Goal: Transaction & Acquisition: Purchase product/service

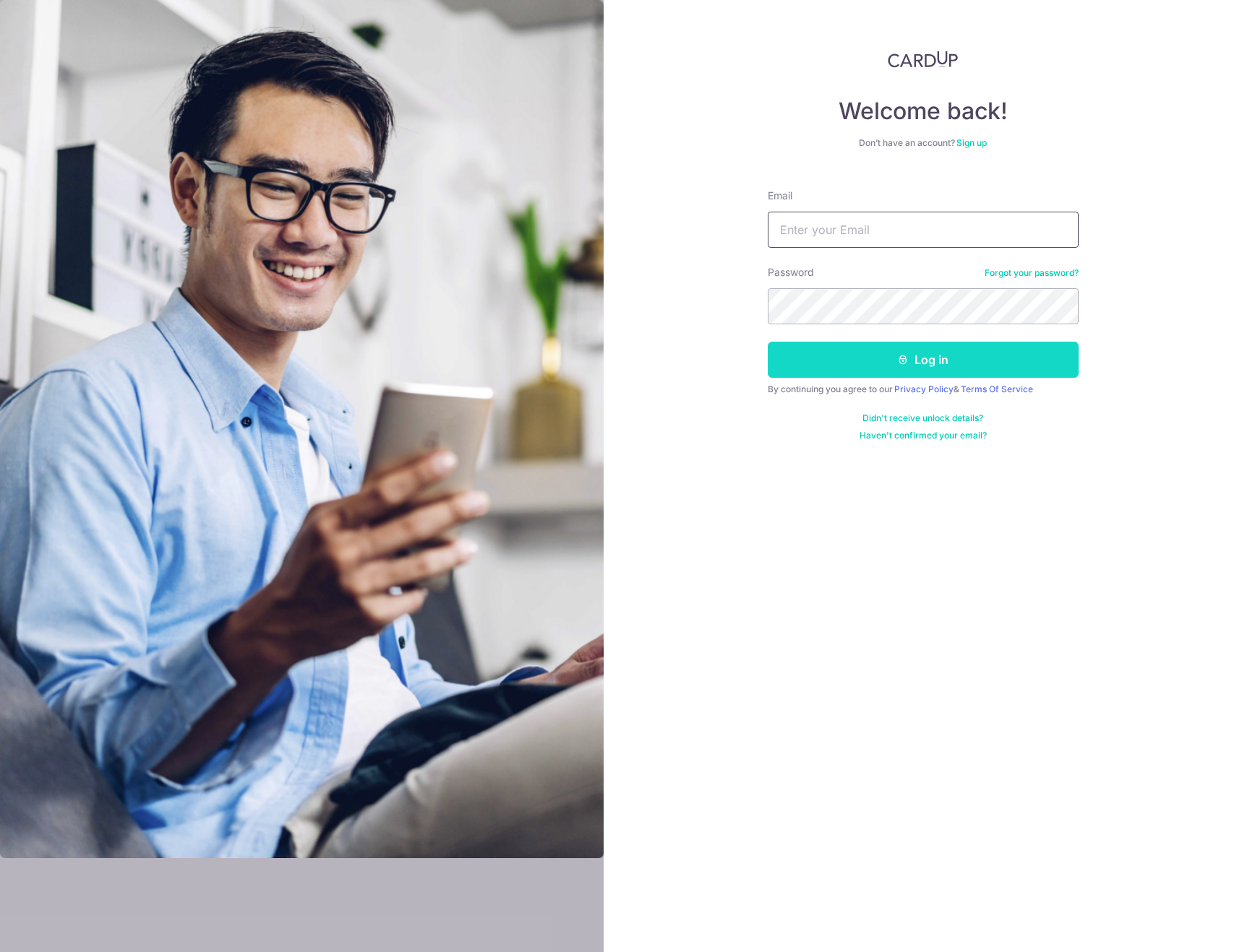
type input "johncrho@gmail.com"
click at [911, 374] on button "Log in" at bounding box center [922, 360] width 311 height 36
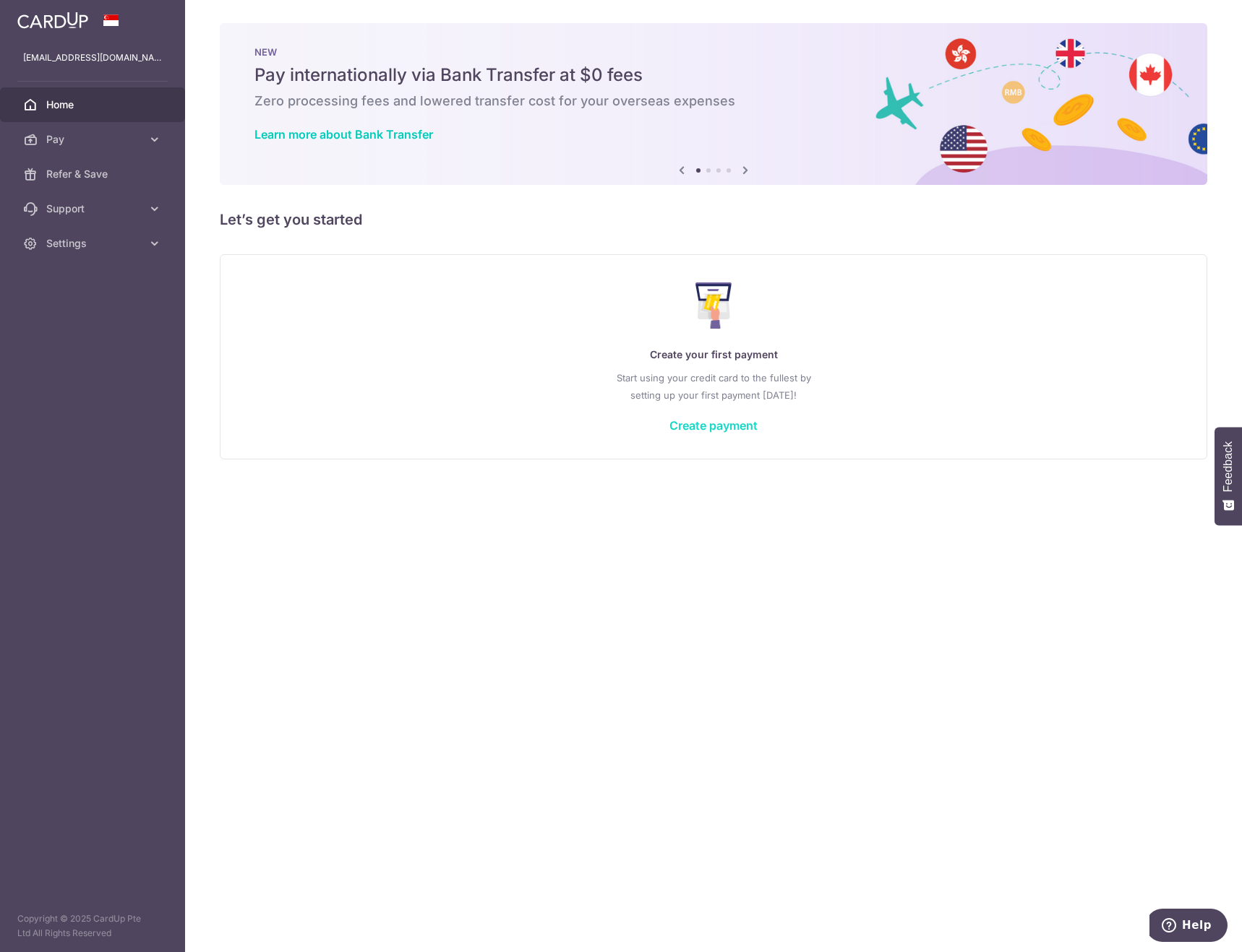
click at [719, 429] on link "Create payment" at bounding box center [714, 425] width 88 height 14
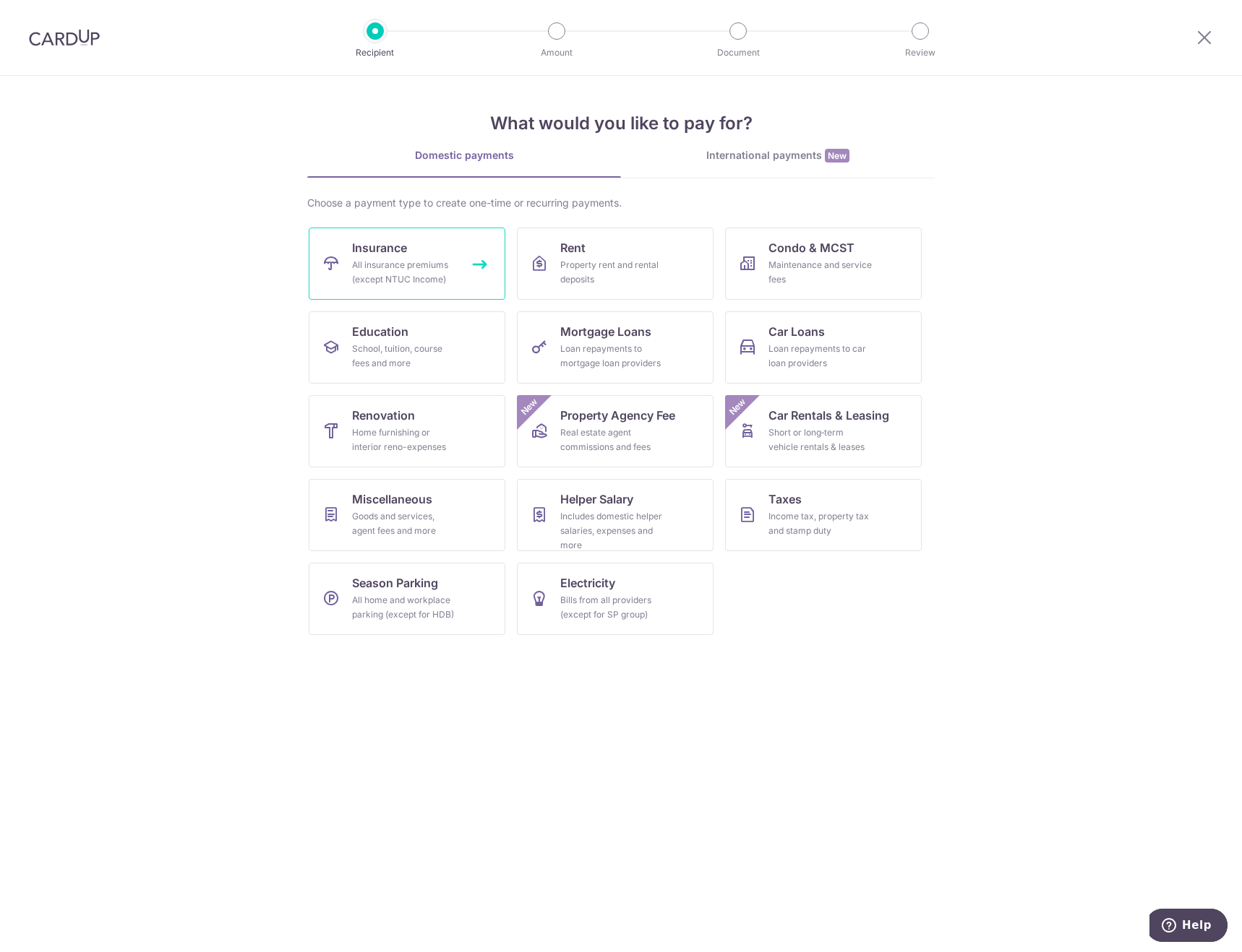
click at [448, 258] on div "All insurance premiums (except NTUC Income)" at bounding box center [403, 272] width 104 height 29
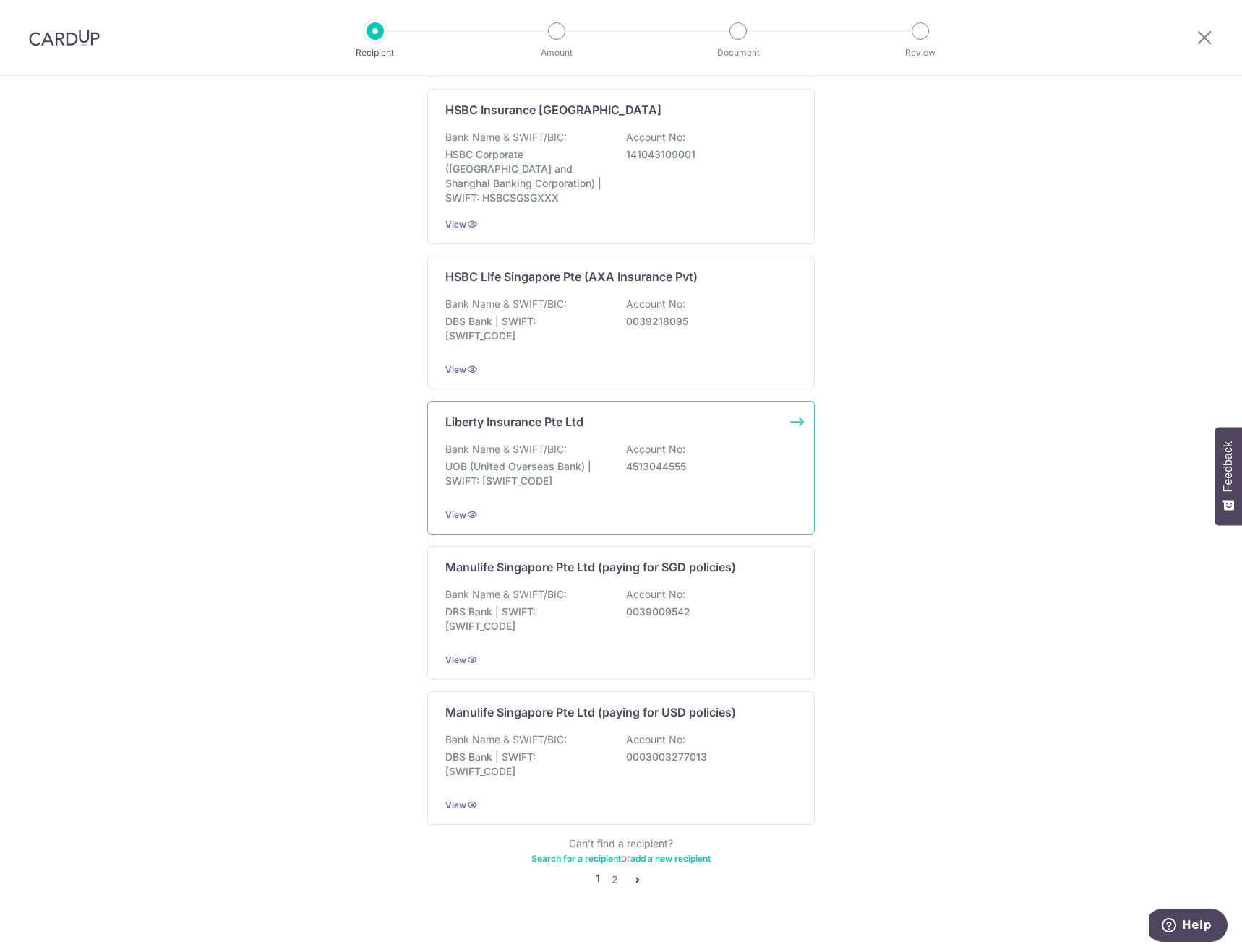
scroll to position [1021, 0]
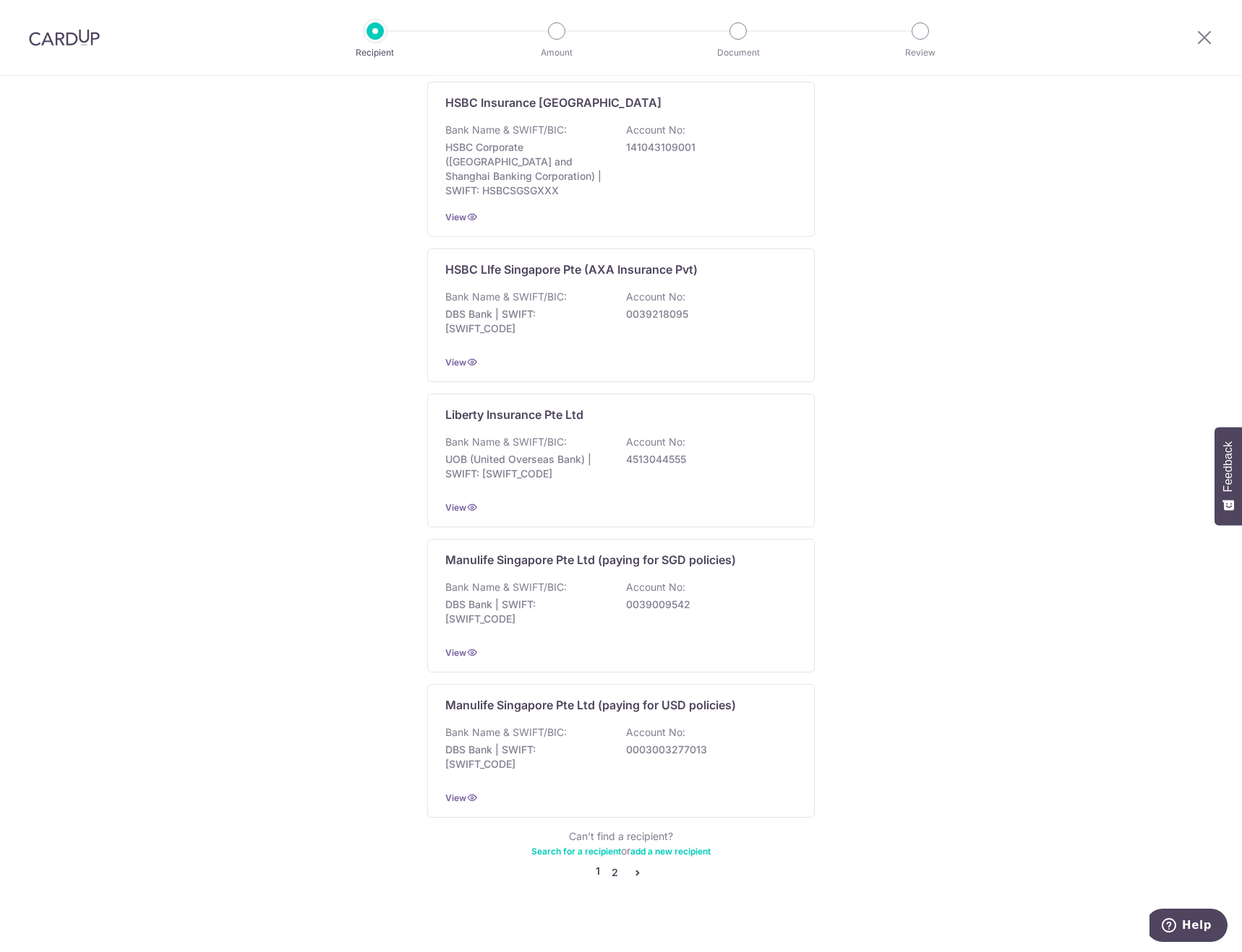
click at [607, 864] on link "2" at bounding box center [614, 872] width 17 height 17
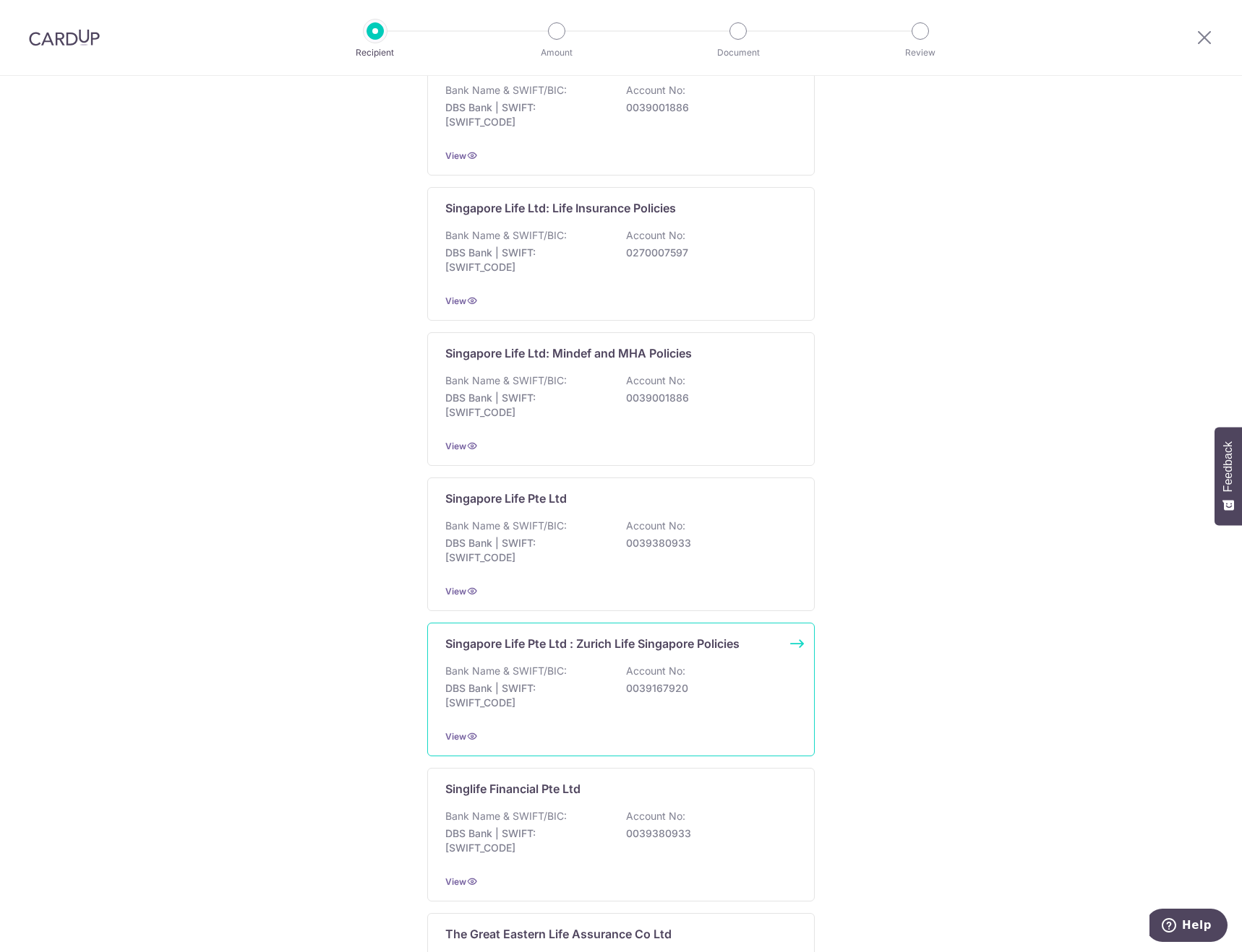
scroll to position [378, 0]
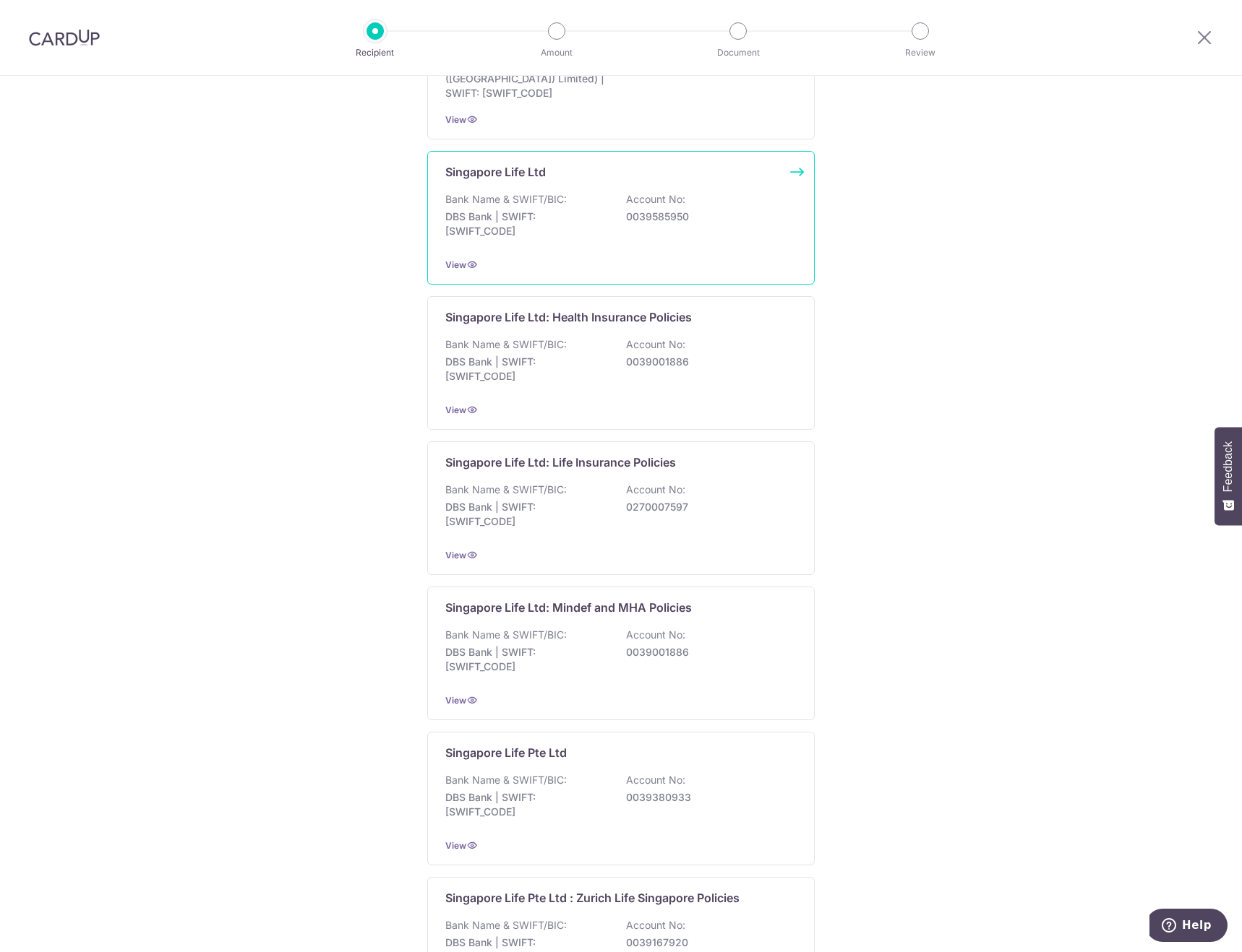
click at [475, 265] on div "View" at bounding box center [621, 265] width 352 height 15
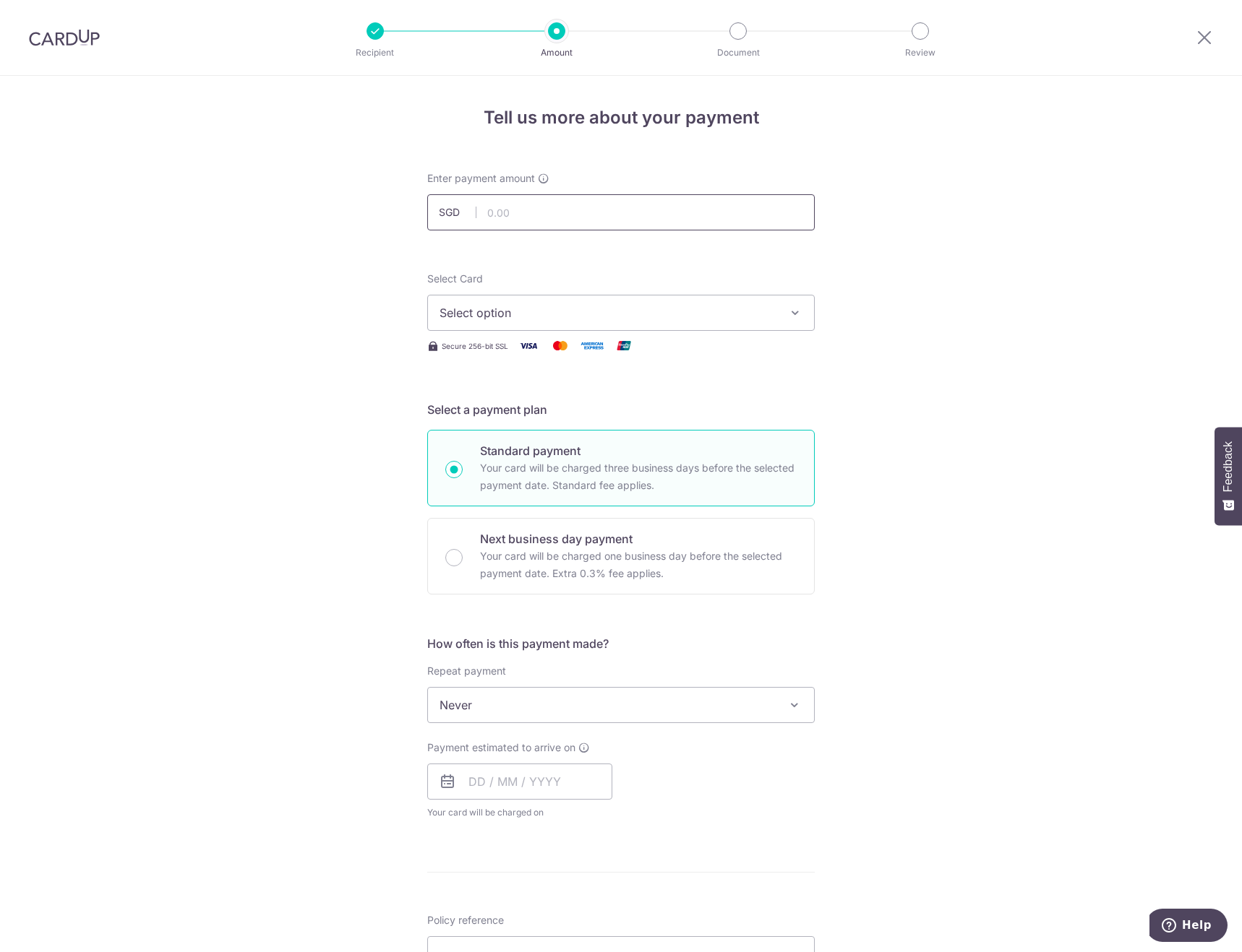
click at [543, 209] on input "text" at bounding box center [621, 212] width 387 height 36
type input "2,000.00"
click at [654, 323] on button "Select option" at bounding box center [621, 313] width 387 height 36
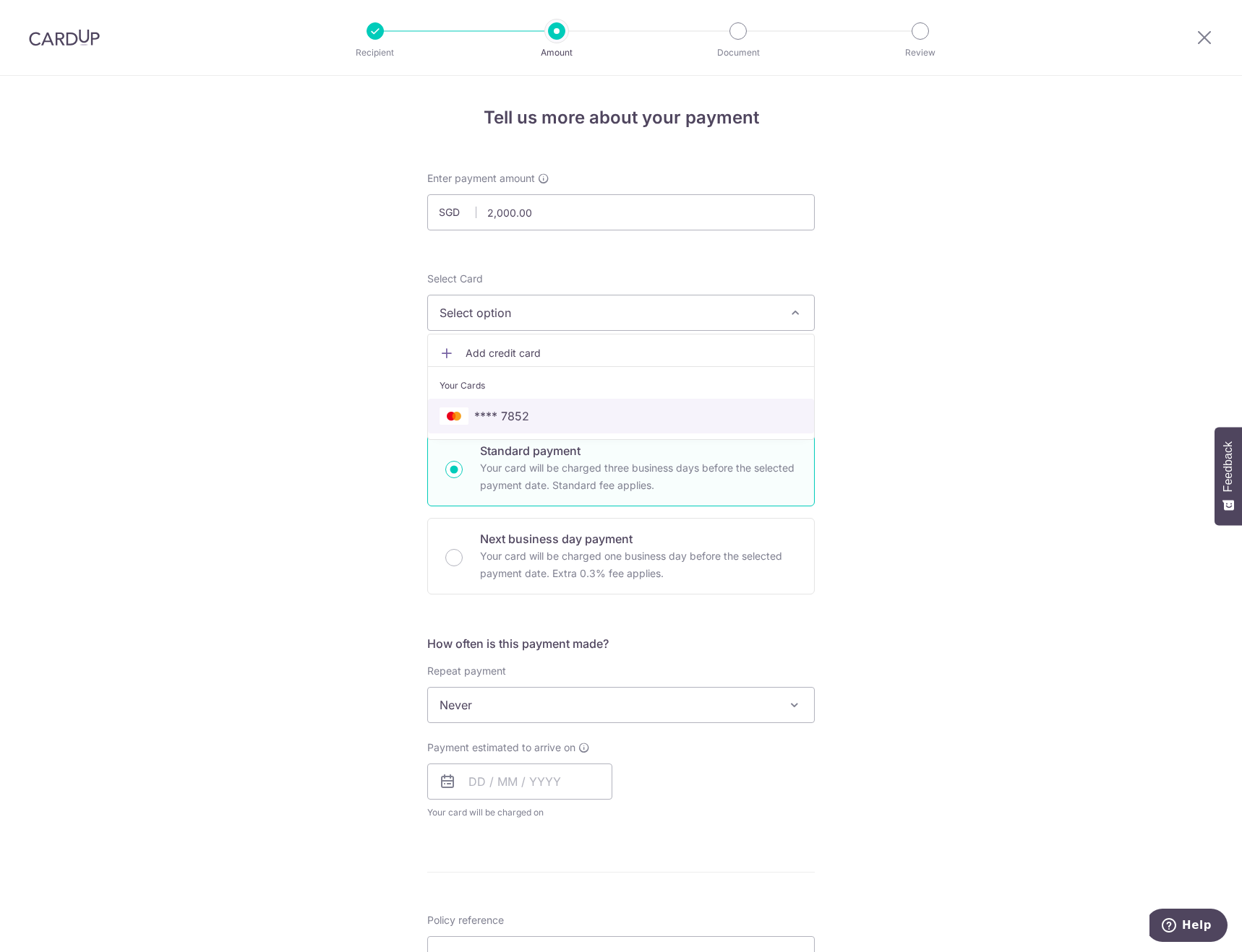
click at [623, 414] on span "**** 7852" at bounding box center [621, 416] width 363 height 17
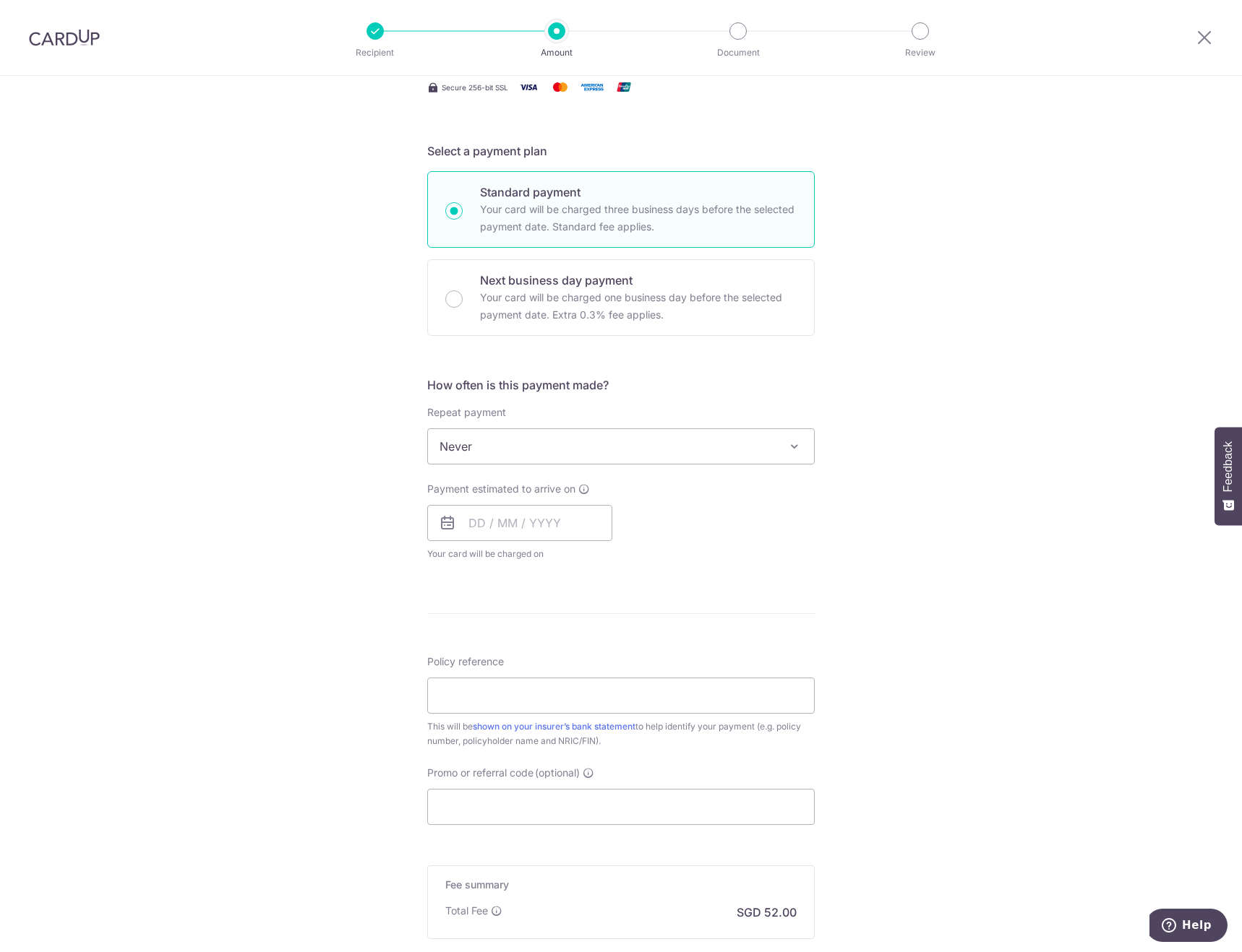
scroll to position [289, 0]
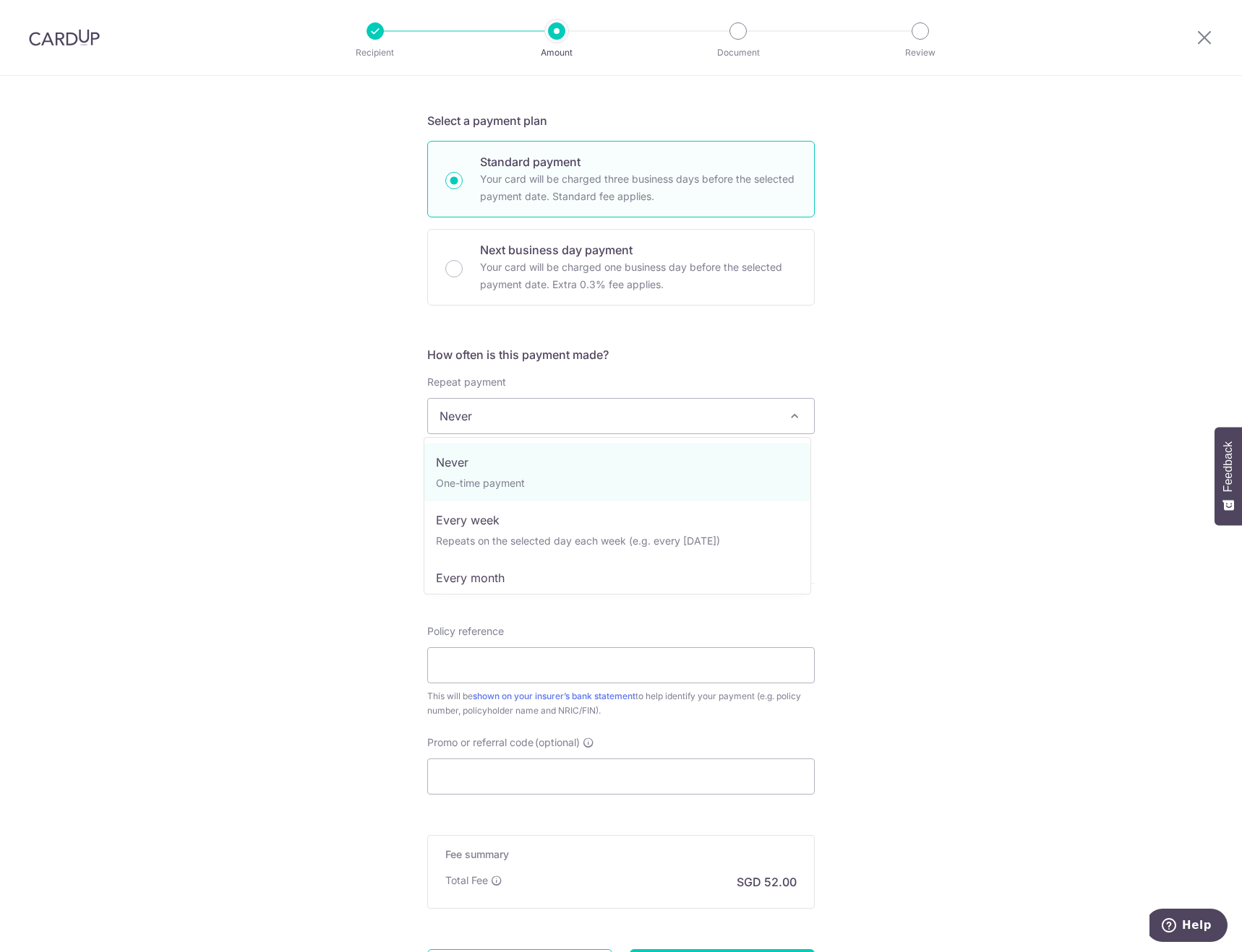
click at [741, 419] on span "Never" at bounding box center [621, 415] width 385 height 35
click at [976, 385] on div "Tell us more about your payment Enter payment amount SGD 2,000.00 2000.00 Selec…" at bounding box center [621, 440] width 1242 height 1307
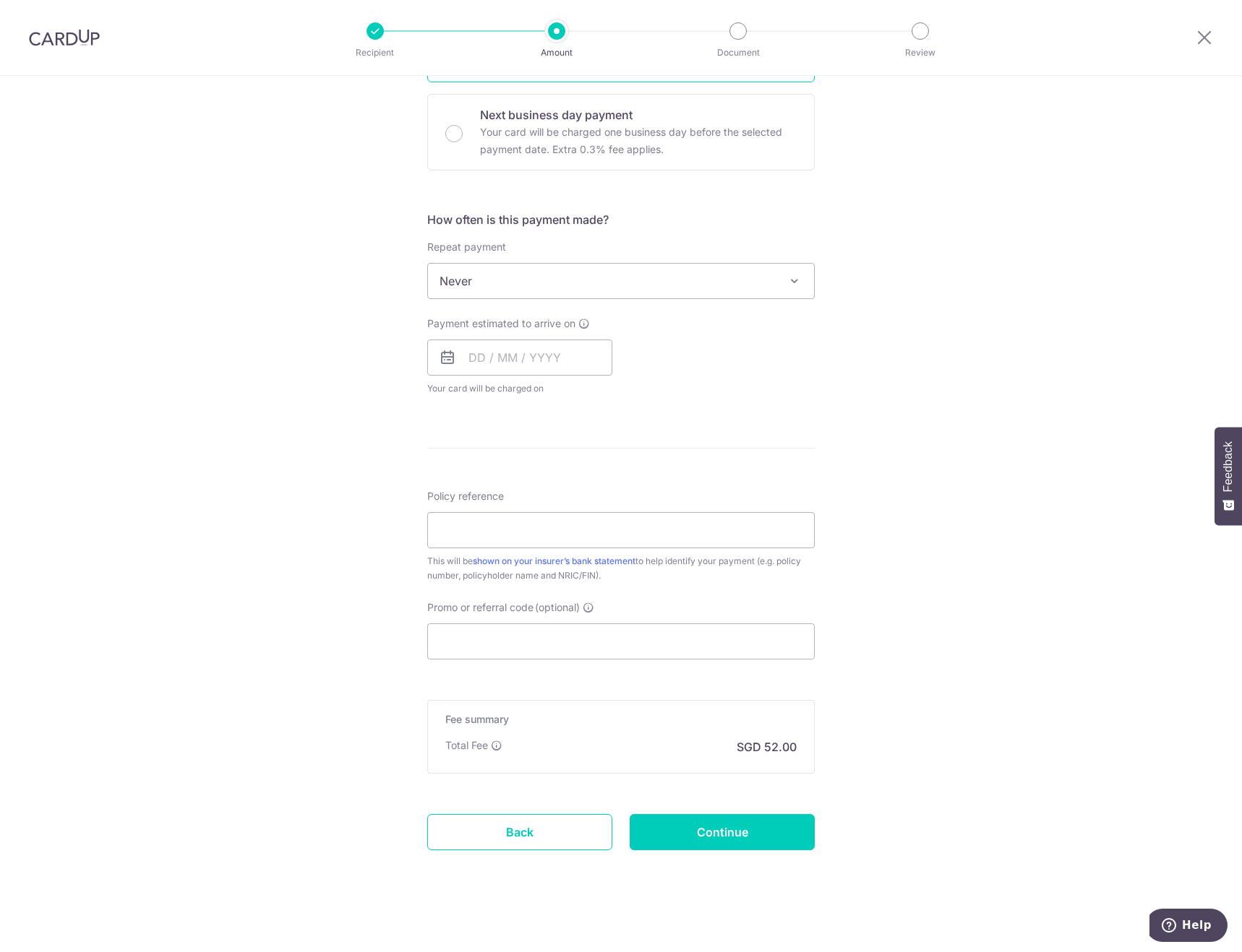
scroll to position [430, 0]
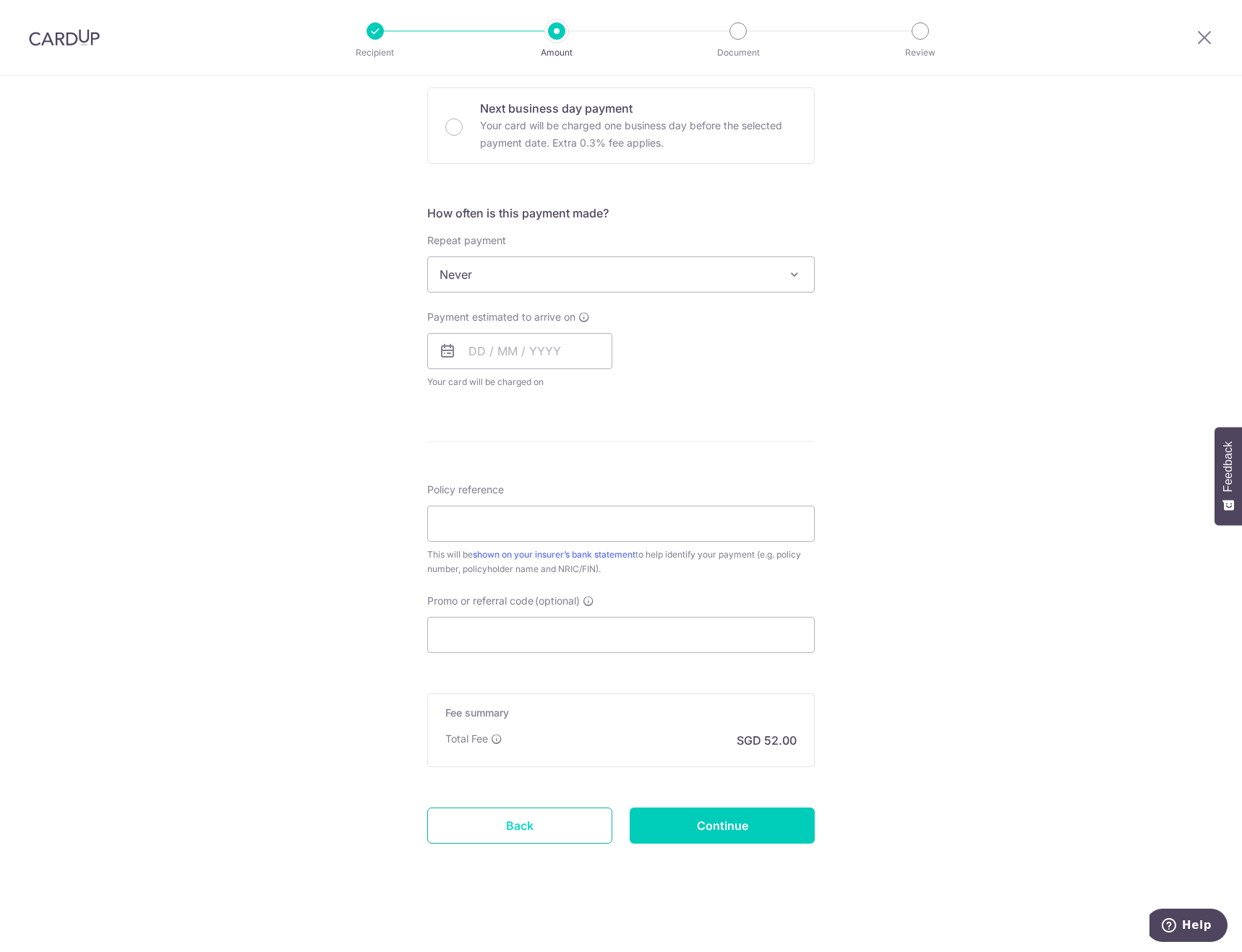
click at [582, 830] on link "Back" at bounding box center [519, 825] width 185 height 36
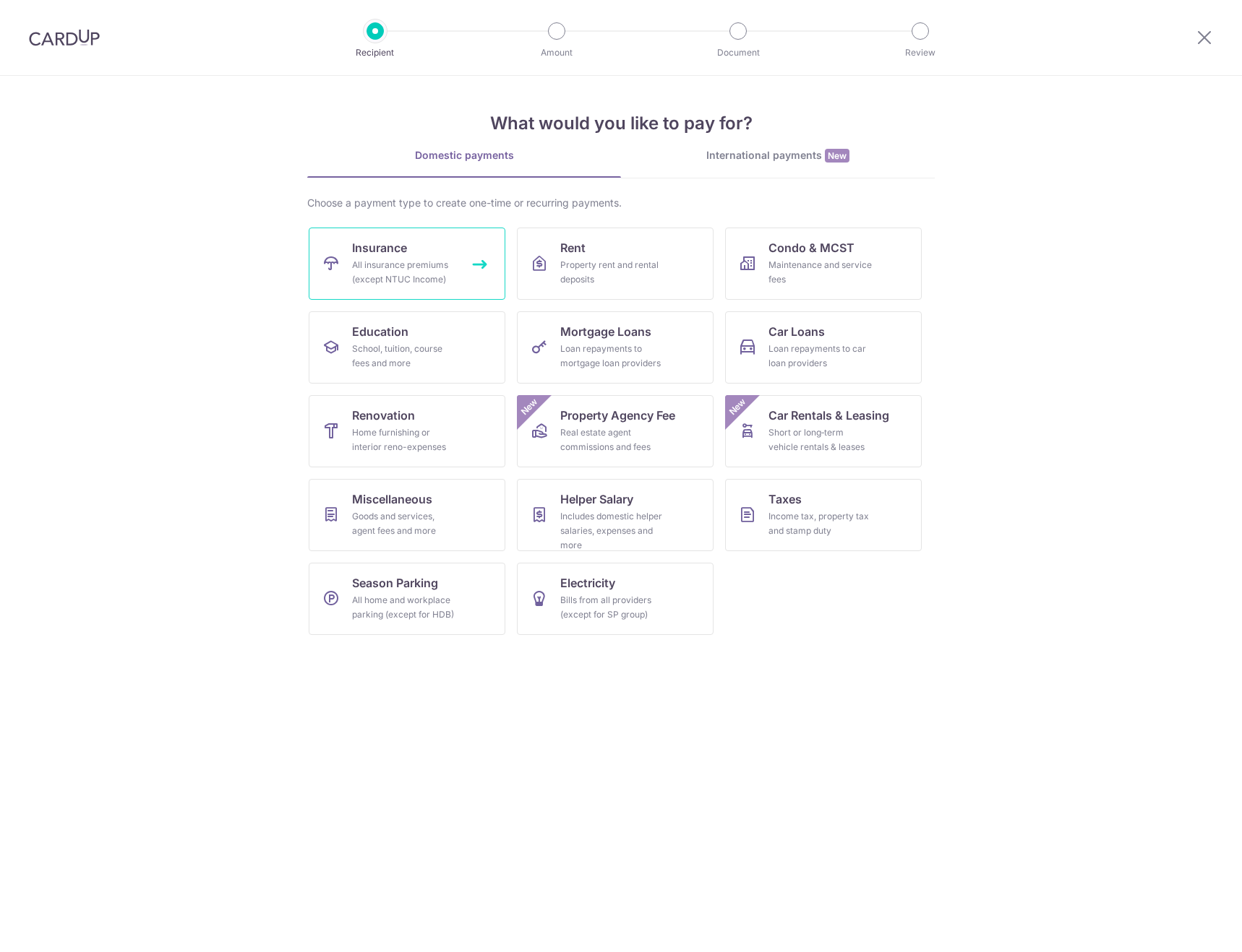
click at [392, 254] on span "Insurance" at bounding box center [379, 247] width 55 height 17
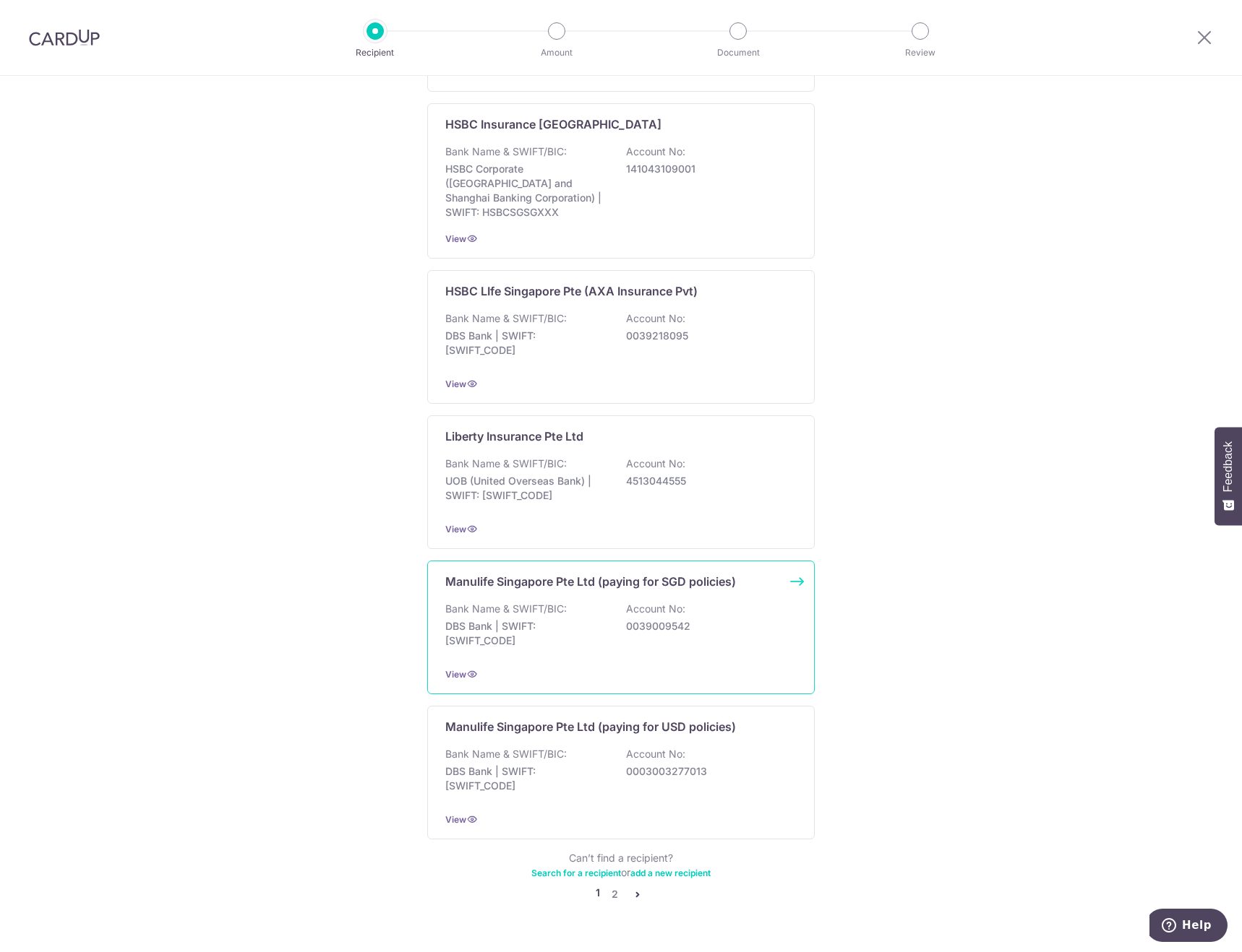
scroll to position [1021, 0]
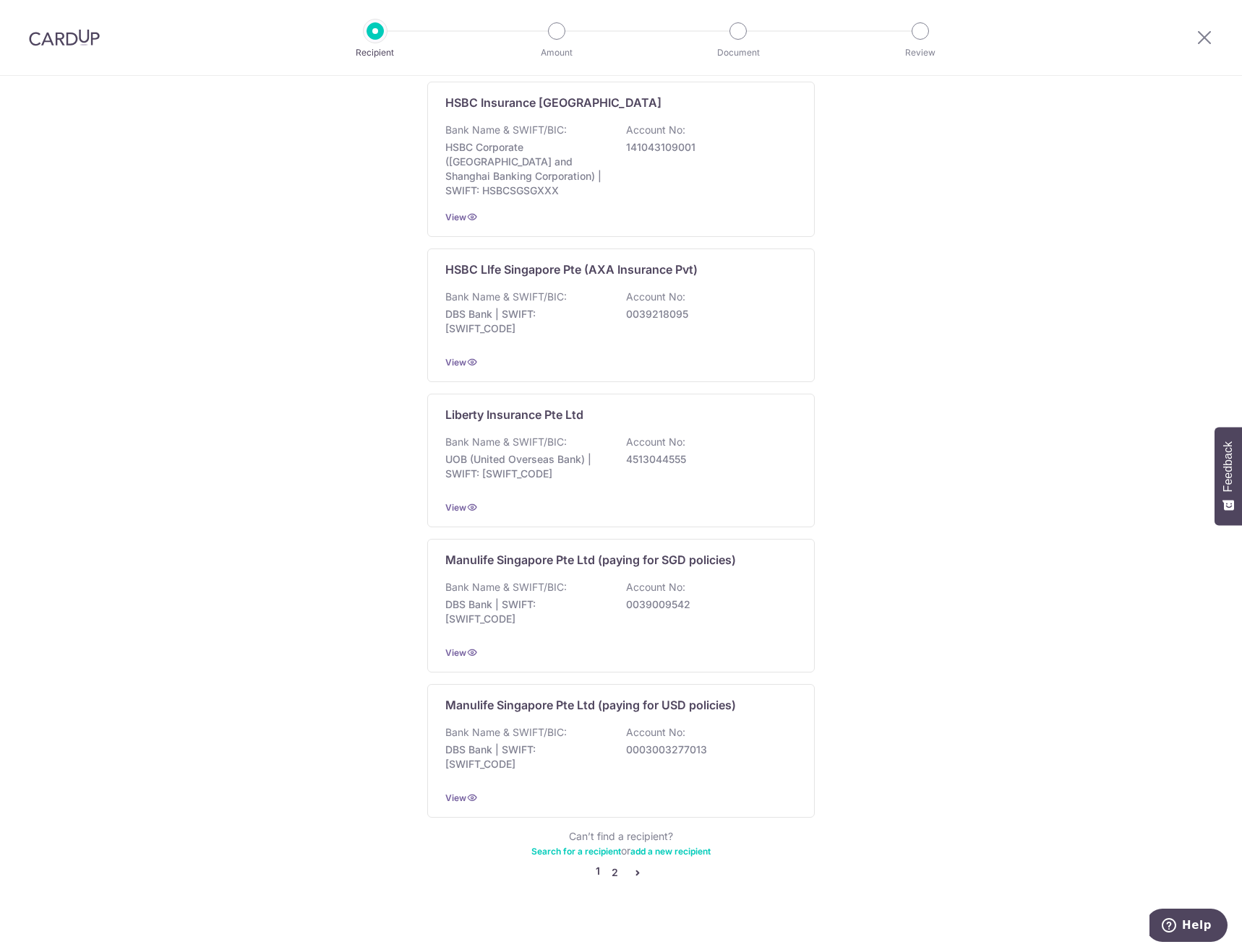
click at [610, 866] on link "2" at bounding box center [614, 872] width 17 height 17
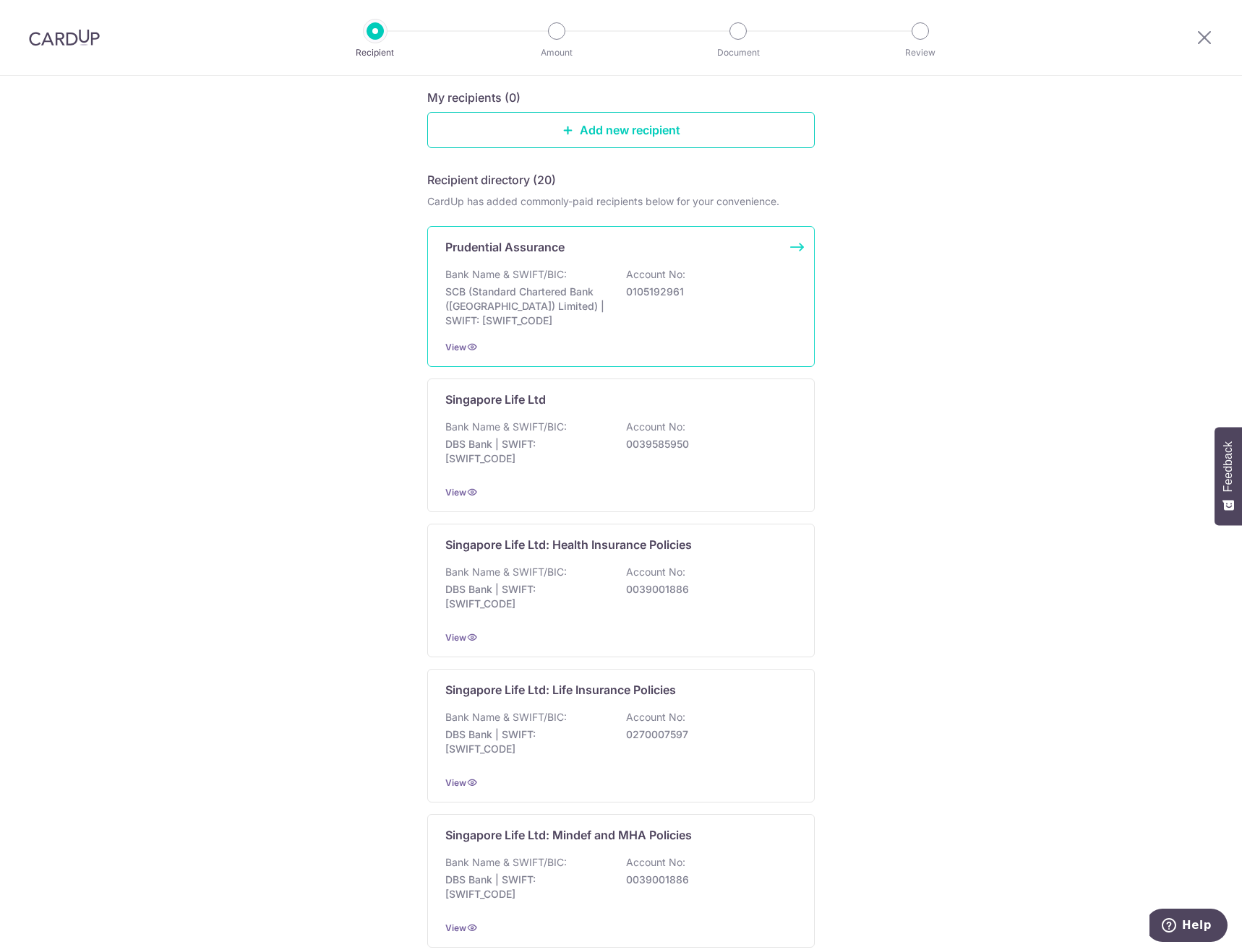
scroll to position [145, 0]
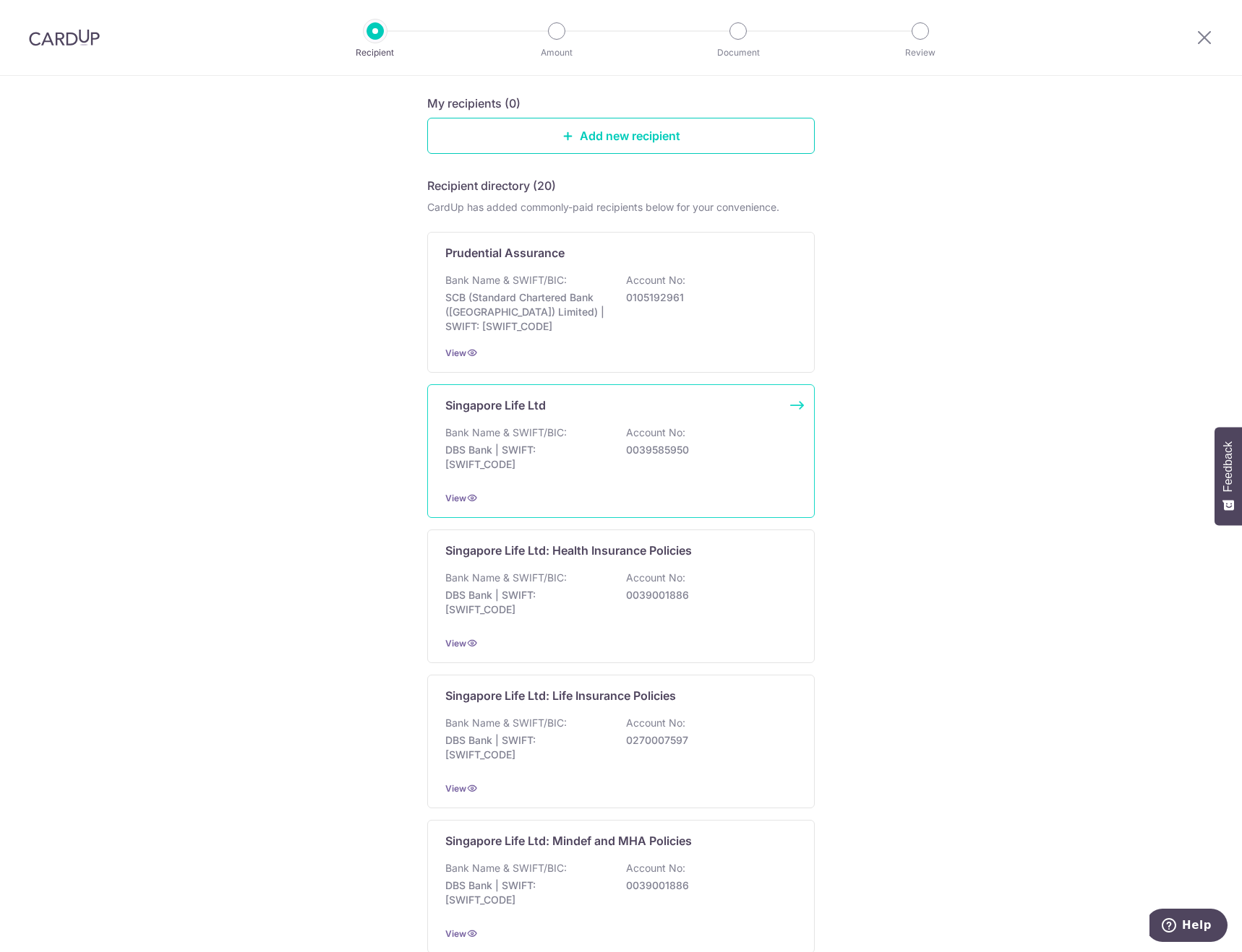
click at [570, 474] on div "Bank Name & SWIFT/BIC: DBS Bank | SWIFT: [SWIFT_CODE] Account No: 0039585950" at bounding box center [621, 452] width 352 height 54
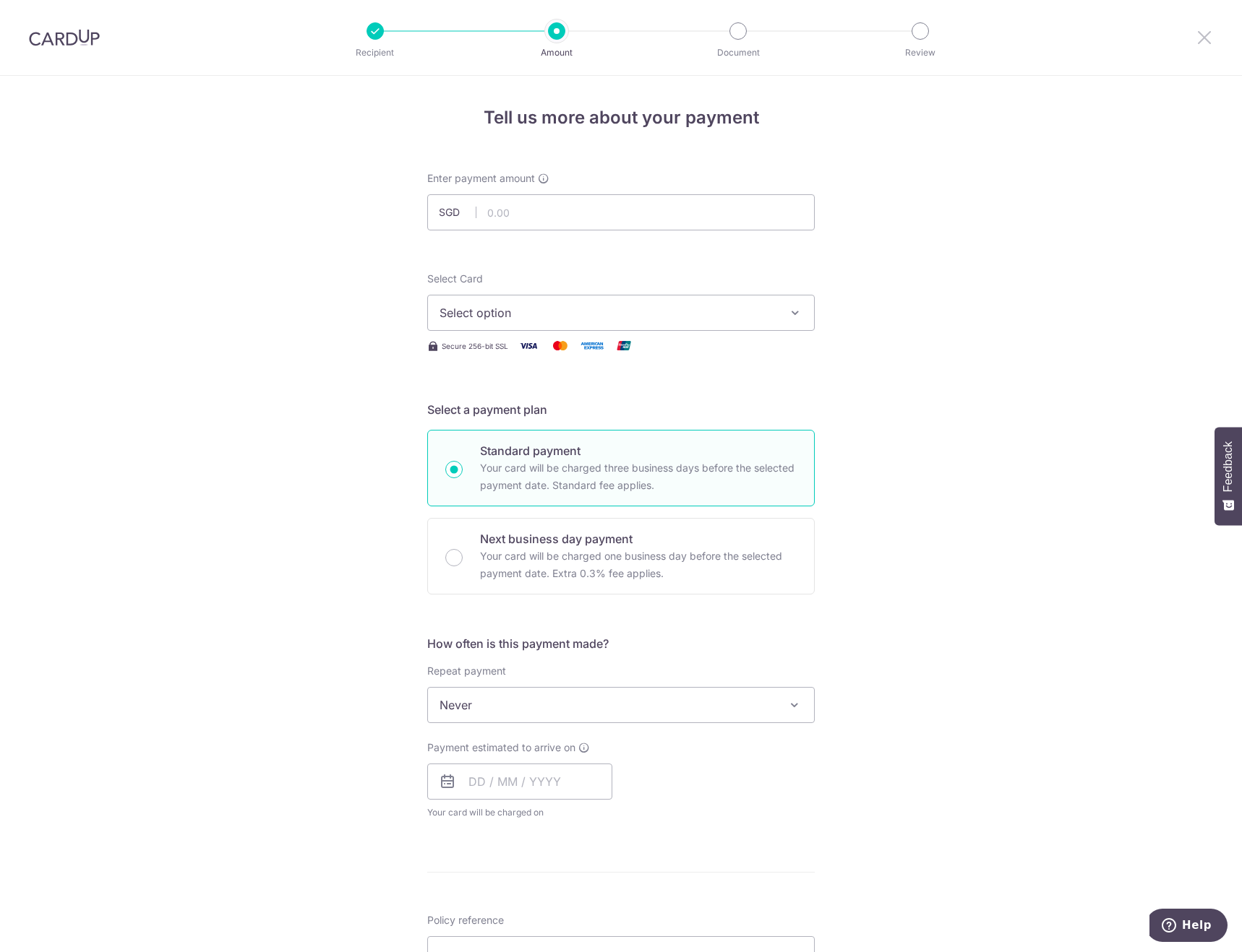
click at [1207, 43] on icon at bounding box center [1203, 37] width 17 height 18
